Goal: Complete application form

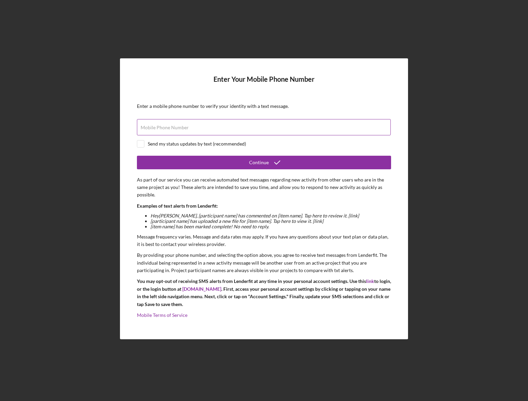
click at [220, 131] on input "Mobile Phone Number" at bounding box center [264, 127] width 254 height 16
type input "[PHONE_NUMBER]"
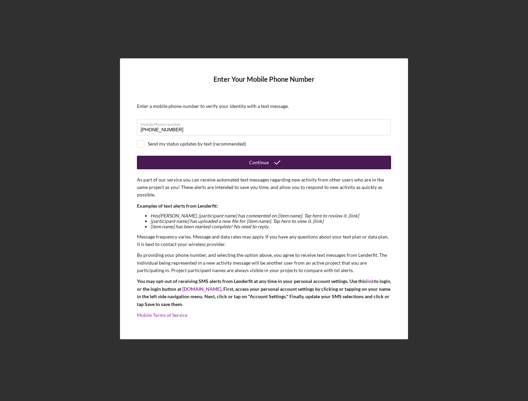
click at [202, 161] on button "Continue" at bounding box center [264, 163] width 254 height 14
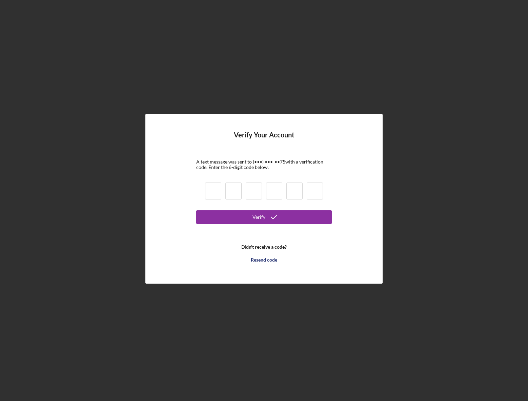
click at [204, 199] on div at bounding box center [264, 191] width 122 height 23
click at [214, 195] on input at bounding box center [213, 190] width 16 height 17
type input "3"
type input "9"
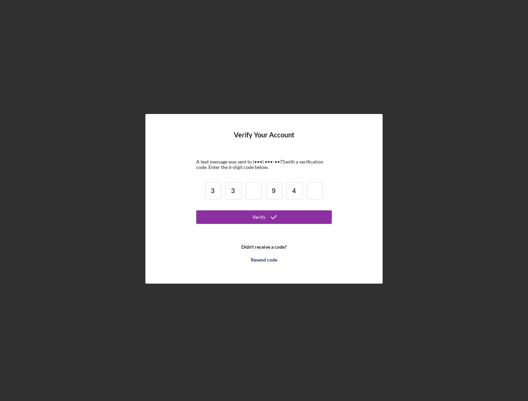
type input "4"
click at [240, 193] on input "3" at bounding box center [233, 190] width 16 height 17
click at [238, 193] on input "3" at bounding box center [233, 190] width 16 height 17
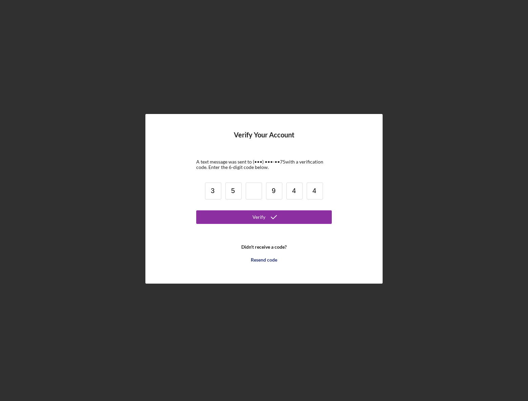
type input "5"
click at [251, 195] on input at bounding box center [254, 190] width 16 height 17
type input "3"
click at [258, 210] on form "Verify Your Account A text message was sent to (•••) •••-•• 75 with a verificat…" at bounding box center [264, 198] width 136 height 135
click at [240, 219] on button "Verify" at bounding box center [264, 217] width 136 height 14
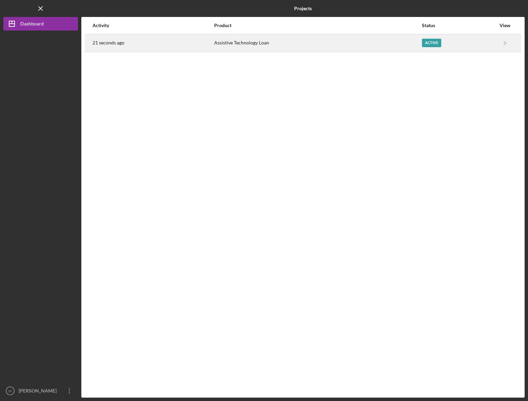
click at [180, 41] on div "21 seconds ago" at bounding box center [153, 43] width 121 height 17
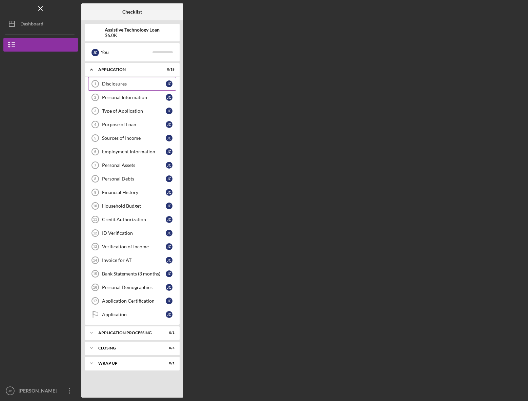
click at [133, 86] on div "Disclosures" at bounding box center [134, 83] width 64 height 5
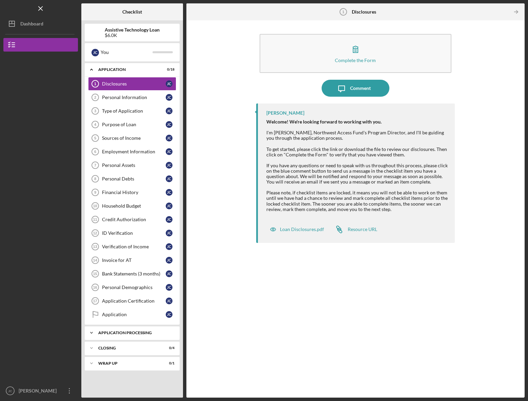
click at [125, 333] on div "Application Processing" at bounding box center [134, 333] width 73 height 4
click at [117, 366] on div "Closing" at bounding box center [134, 365] width 73 height 4
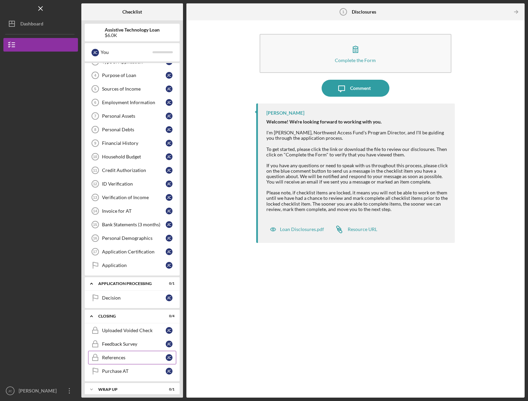
scroll to position [55, 0]
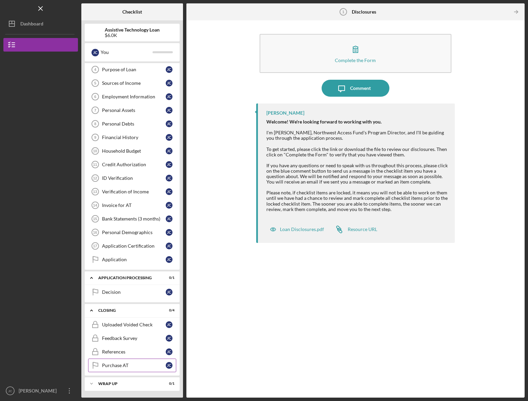
drag, startPoint x: 127, startPoint y: 385, endPoint x: 127, endPoint y: 367, distance: 17.6
click at [127, 385] on div "Wrap up" at bounding box center [127, 383] width 59 height 4
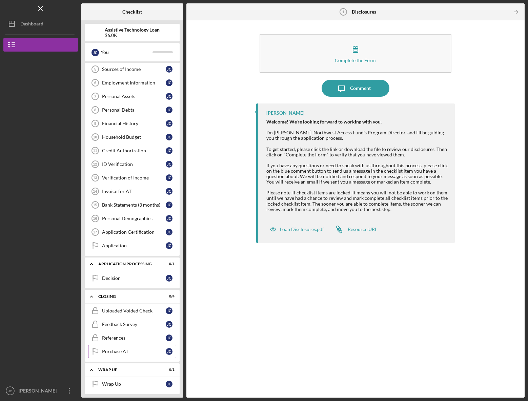
scroll to position [72, 0]
